Goal: Navigation & Orientation: Find specific page/section

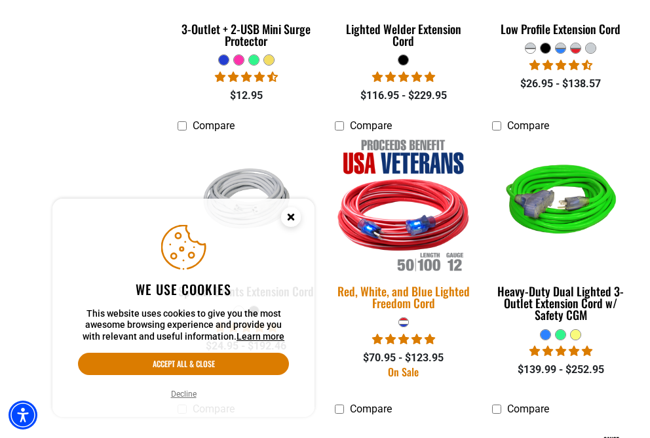
scroll to position [2140, 0]
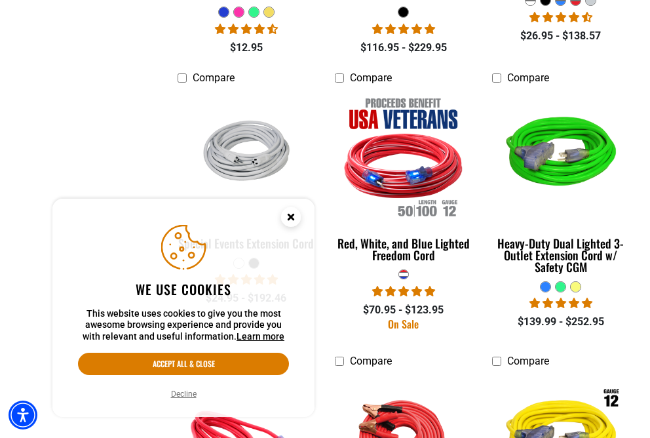
click at [298, 218] on circle "Close this option" at bounding box center [291, 217] width 20 height 20
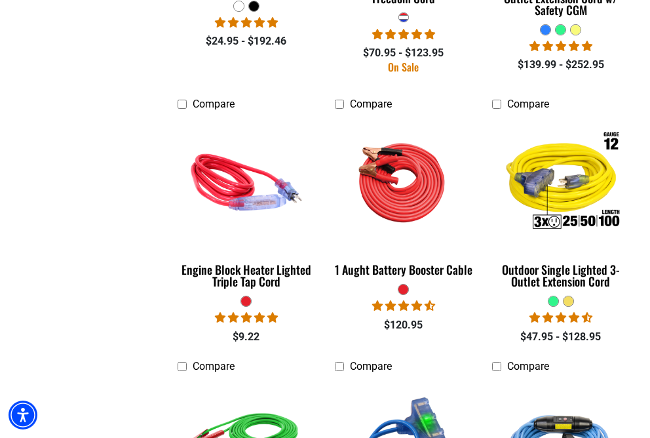
scroll to position [2963, 0]
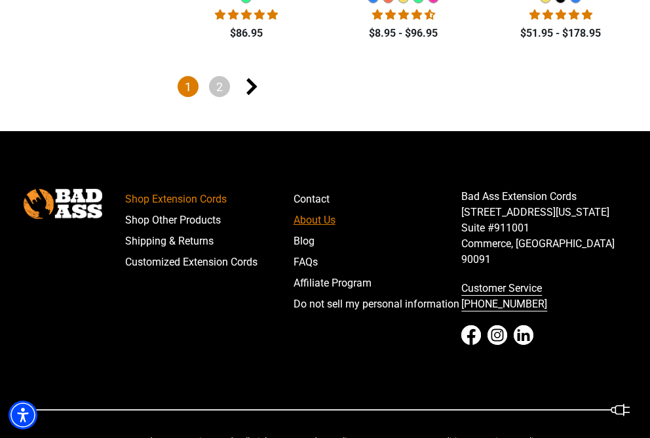
click at [313, 212] on link "About Us" at bounding box center [378, 220] width 168 height 21
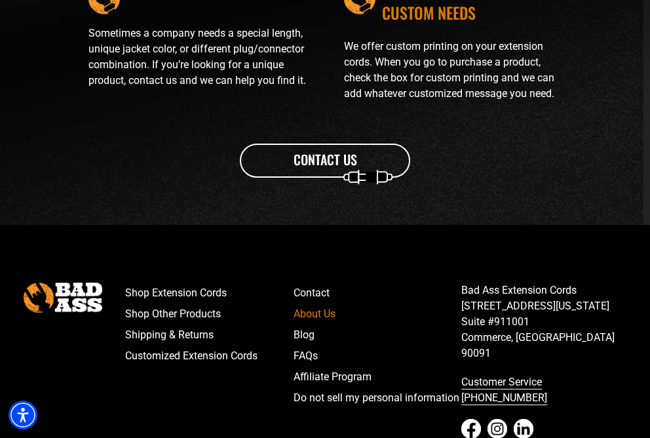
scroll to position [1694, 0]
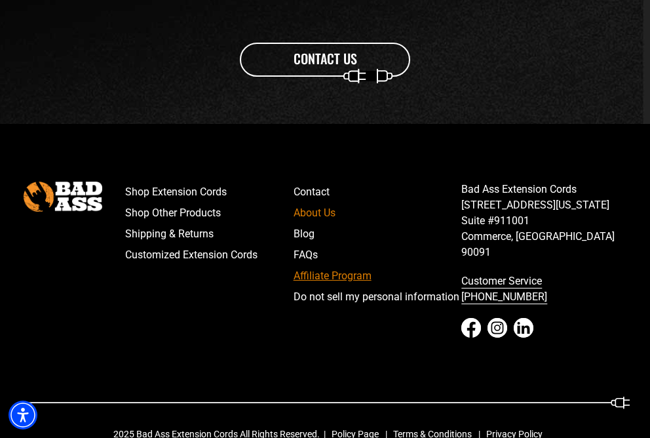
click at [320, 282] on link "Affiliate Program" at bounding box center [378, 275] width 168 height 21
